Goal: Navigation & Orientation: Find specific page/section

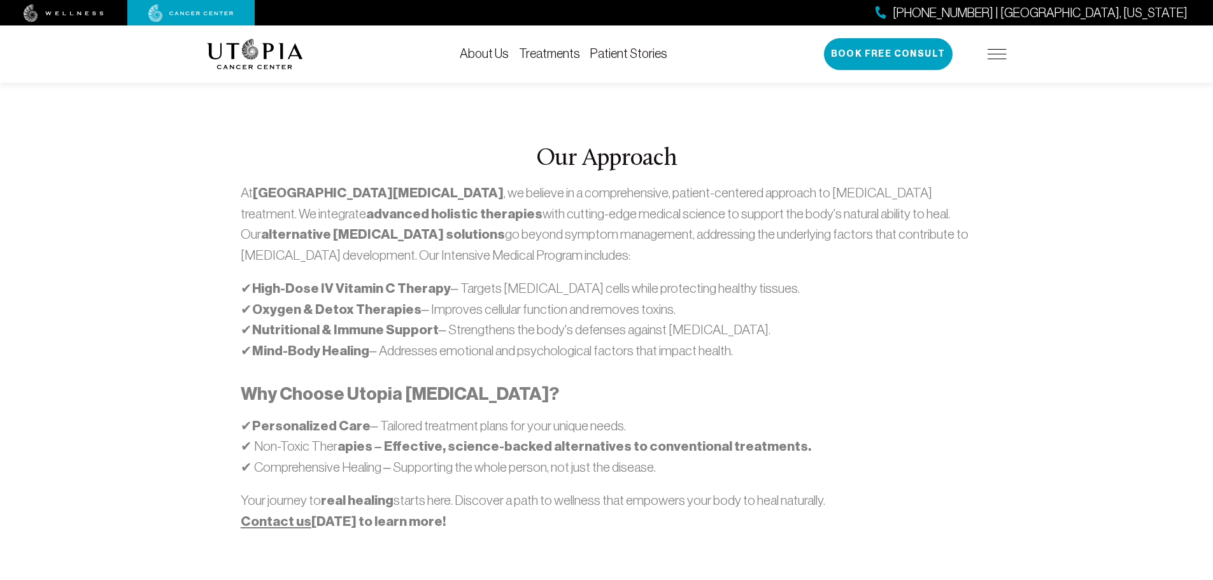
scroll to position [382, 0]
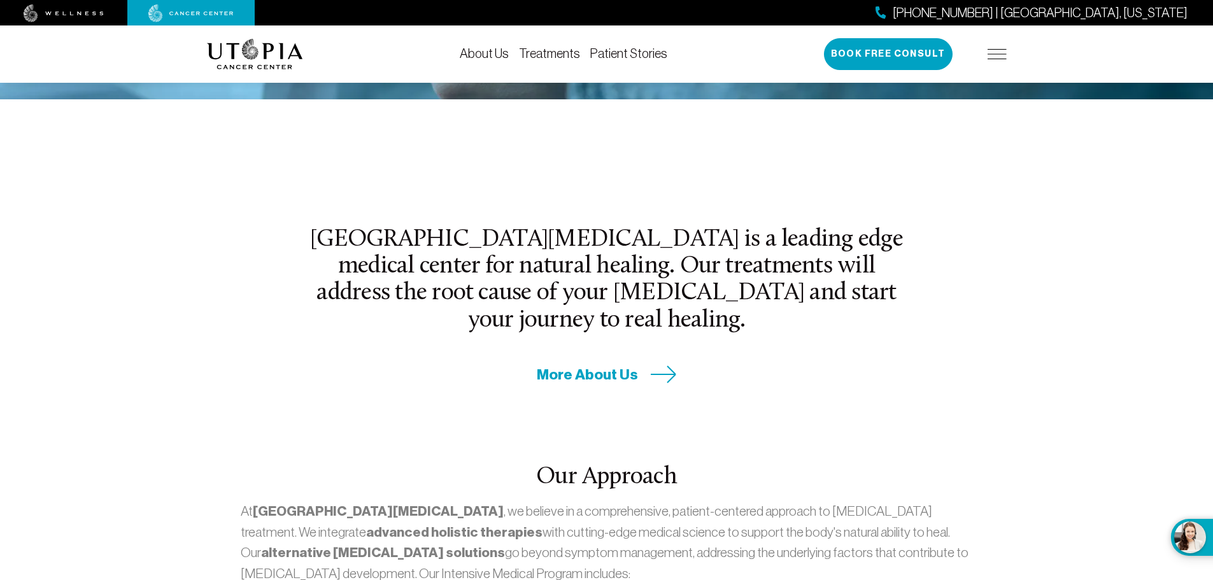
click at [998, 57] on img at bounding box center [996, 54] width 19 height 10
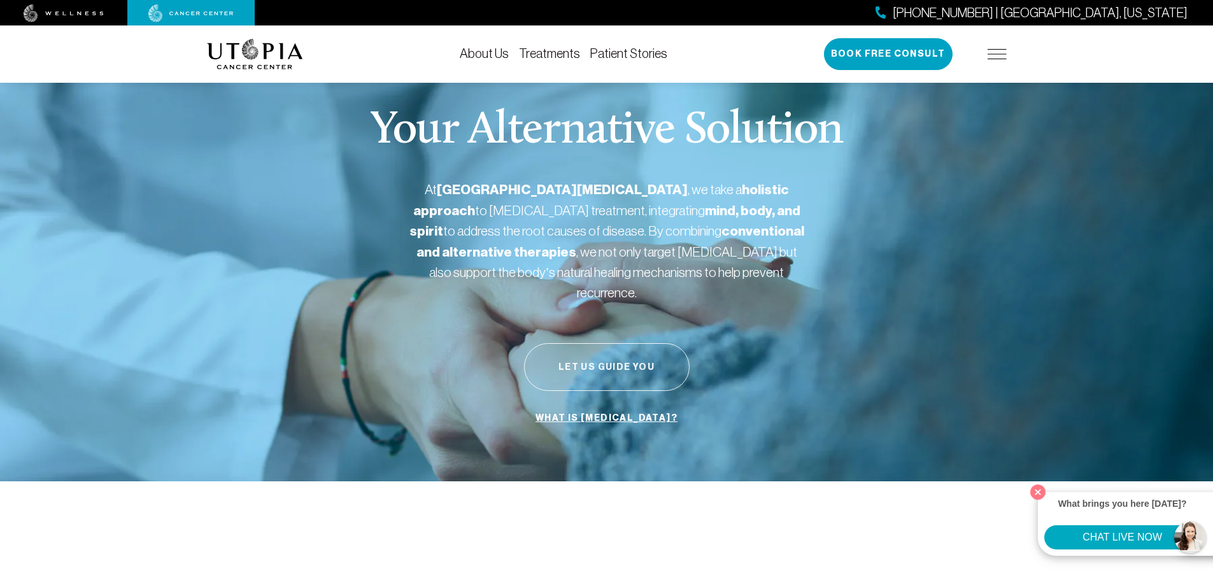
click at [618, 351] on button "Let Us Guide You" at bounding box center [606, 367] width 165 height 48
drag, startPoint x: 976, startPoint y: 132, endPoint x: 913, endPoint y: 106, distance: 68.0
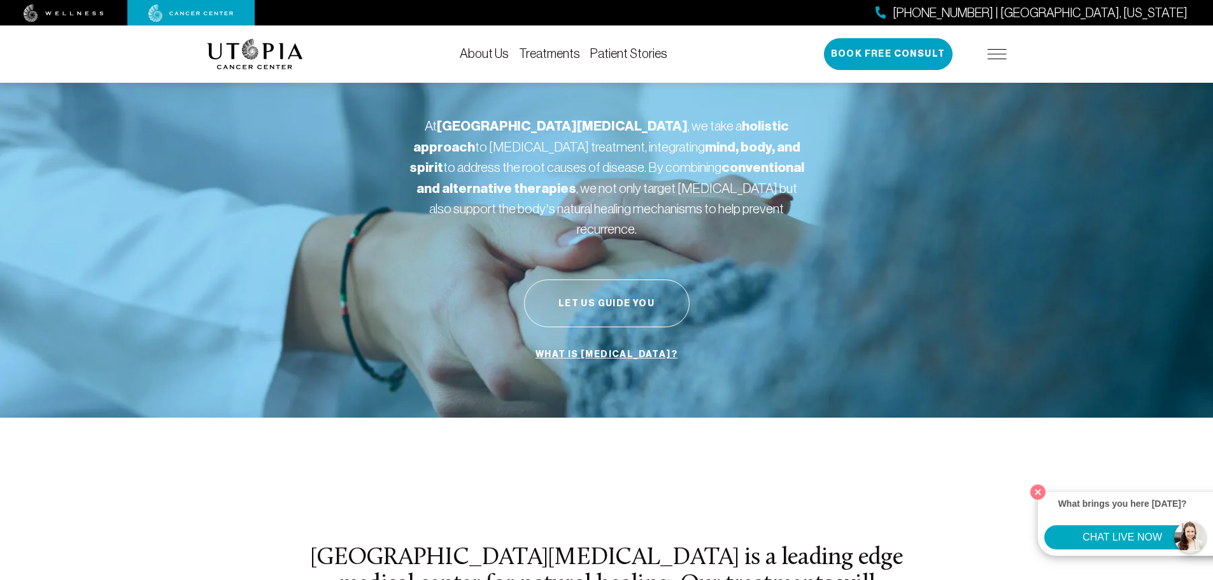
scroll to position [318, 0]
